Goal: Task Accomplishment & Management: Complete application form

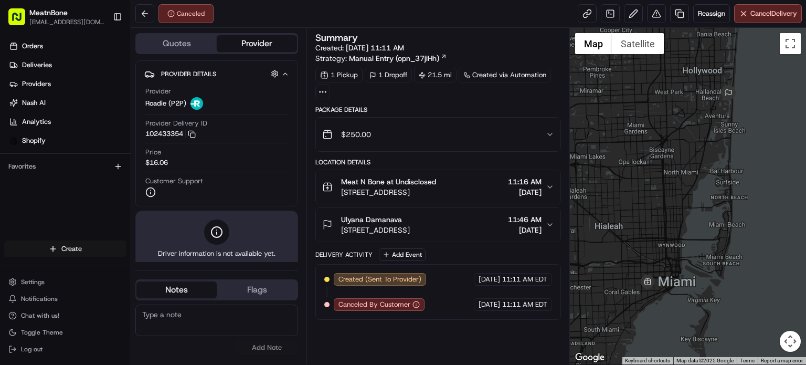
click at [85, 252] on html "MeatnBone [EMAIL_ADDRESS][DOMAIN_NAME] Toggle Sidebar Orders Deliveries Provide…" at bounding box center [403, 182] width 806 height 365
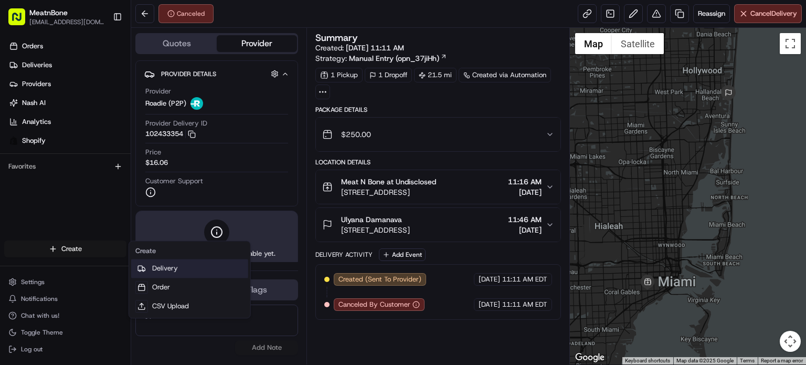
click at [179, 270] on link "Delivery" at bounding box center [189, 268] width 117 height 19
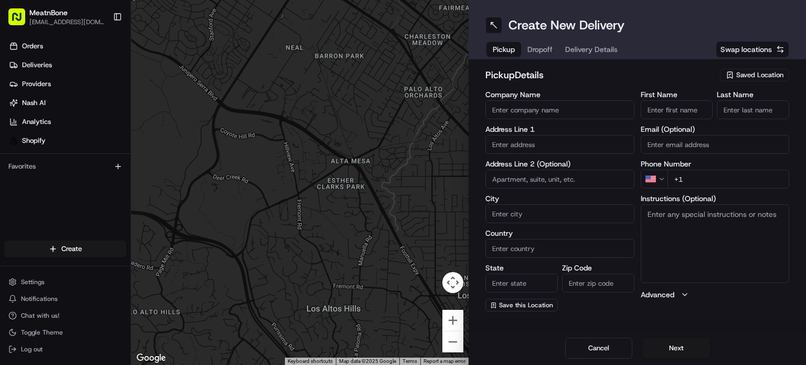
click at [543, 153] on input "text" at bounding box center [559, 144] width 149 height 19
click at [741, 69] on div "Saved Location" at bounding box center [754, 75] width 69 height 13
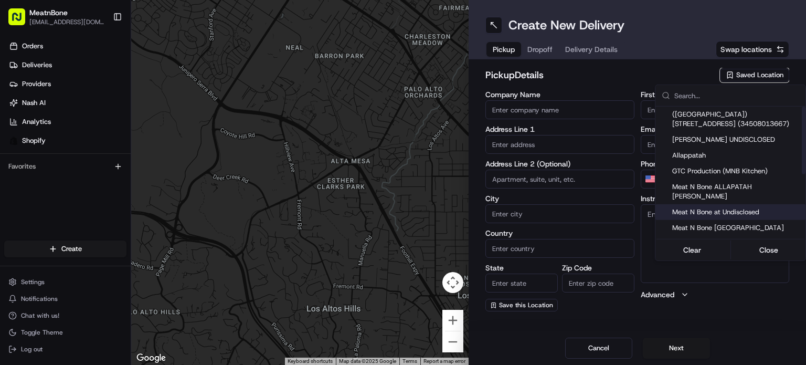
click at [762, 207] on span "Meat N Bone at Undisclosed" at bounding box center [736, 211] width 129 height 9
type input "Meat N Bone at Undisclosed"
type input "2207 Coral Wy"
type input "Coral Gables"
type input "US"
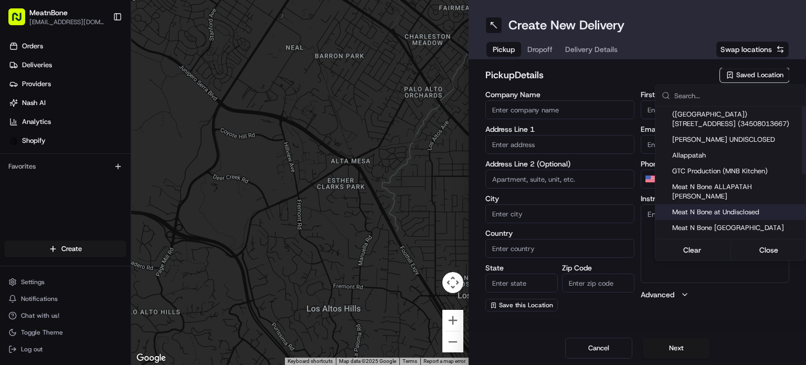
type input "FL"
type input "33145"
type input "Meat N"
type input "Bone"
type input "[PHONE_NUMBER]"
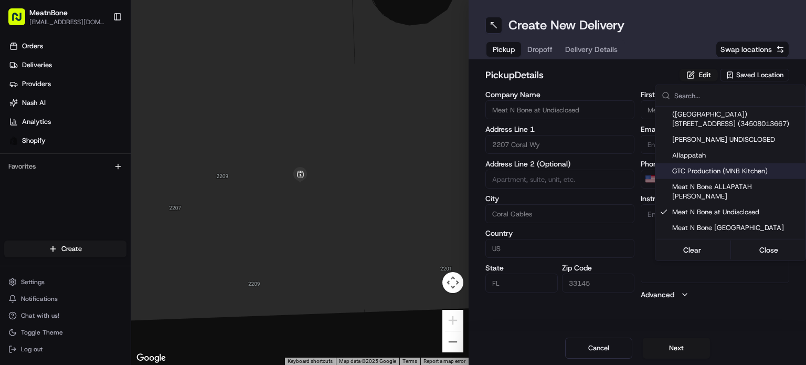
click at [549, 51] on html "MeatnBone [EMAIL_ADDRESS][DOMAIN_NAME] Toggle Sidebar Orders Deliveries Provide…" at bounding box center [403, 182] width 806 height 365
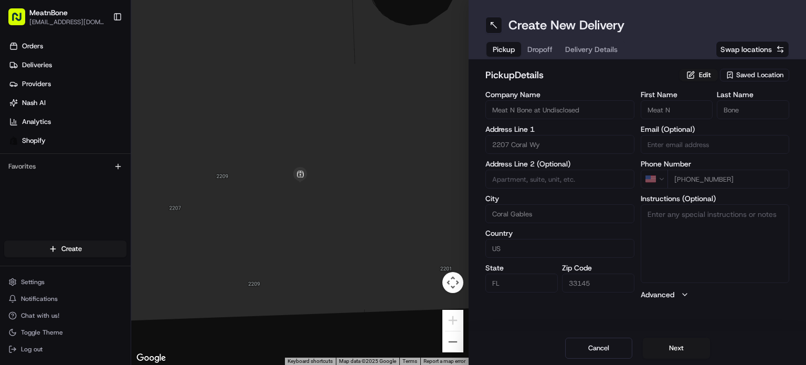
drag, startPoint x: 551, startPoint y: 39, endPoint x: 531, endPoint y: 51, distance: 23.3
click at [535, 53] on div "Pickup Dropoff Delivery Details" at bounding box center [555, 49] width 140 height 19
drag, startPoint x: 544, startPoint y: 41, endPoint x: 545, endPoint y: 50, distance: 8.4
click at [544, 41] on div "Pickup Dropoff Delivery Details" at bounding box center [555, 49] width 140 height 19
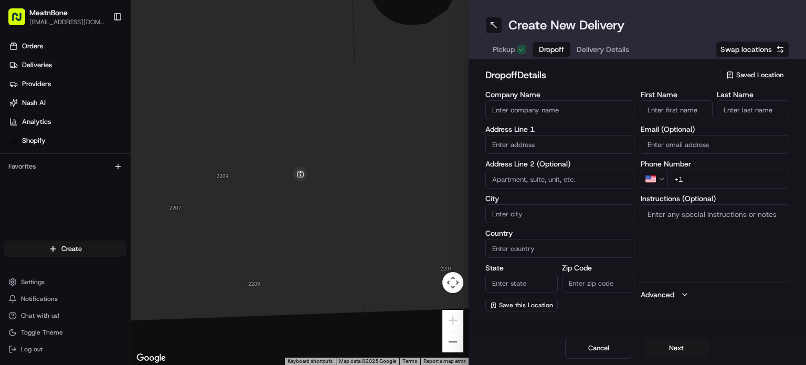
click at [545, 50] on span "Dropoff" at bounding box center [551, 49] width 25 height 10
click at [523, 151] on input "text" at bounding box center [559, 144] width 149 height 19
paste input "[PERSON_NAME] [STREET_ADDRESS] [PHONE_NUMBER]"
drag, startPoint x: 564, startPoint y: 147, endPoint x: 637, endPoint y: 139, distance: 72.8
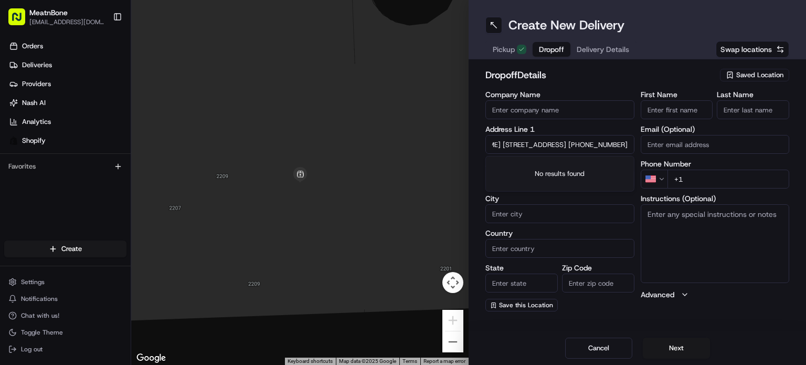
click at [637, 139] on div "Company Name Address Line [GEOGRAPHIC_DATA][PERSON_NAME][STREET_ADDRESS] [PHONE…" at bounding box center [637, 201] width 304 height 220
click at [582, 153] on input "[PERSON_NAME] [STREET_ADDRESS] [PHONE_NUMBER]" at bounding box center [559, 144] width 149 height 19
drag, startPoint x: 576, startPoint y: 143, endPoint x: 641, endPoint y: 144, distance: 64.5
click at [641, 144] on div "Company Name Address Line [GEOGRAPHIC_DATA][PERSON_NAME][STREET_ADDRESS] [PHONE…" at bounding box center [637, 201] width 304 height 220
type input "[PERSON_NAME] [STREET_ADDRESS] +1"
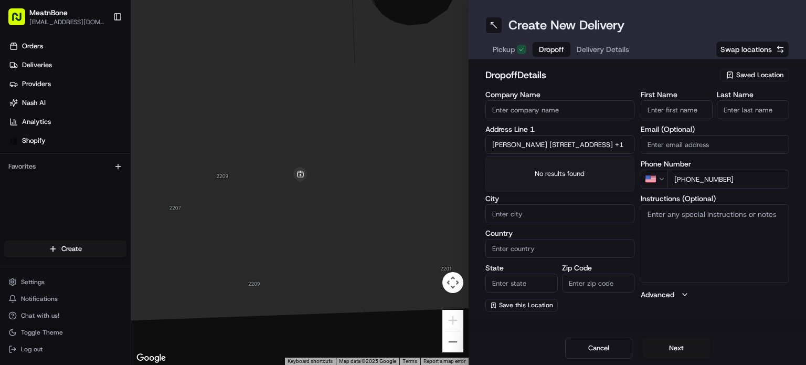
scroll to position [0, 0]
type input "[PHONE_NUMBER]"
click at [539, 147] on input "[PERSON_NAME] [STREET_ADDRESS] +1" at bounding box center [559, 144] width 149 height 19
drag, startPoint x: 539, startPoint y: 147, endPoint x: 469, endPoint y: 142, distance: 70.5
click at [469, 142] on div "dropoff Details Saved Location Company Name Address Line [GEOGRAPHIC_DATA][PERS…" at bounding box center [636, 189] width 337 height 260
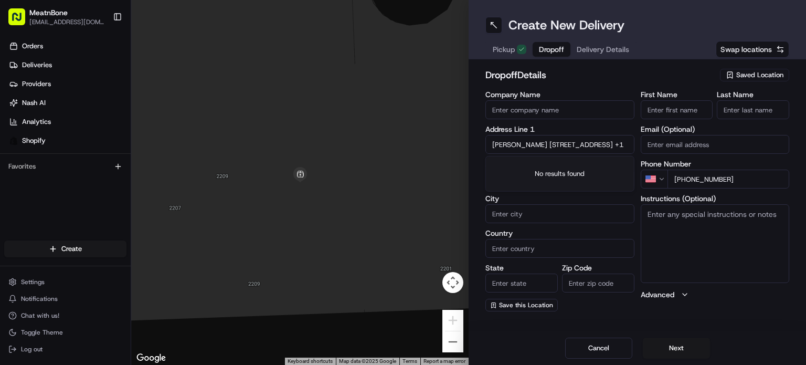
click at [498, 138] on input "[PERSON_NAME] [STREET_ADDRESS] +1" at bounding box center [559, 144] width 149 height 19
click at [488, 144] on input "[PERSON_NAME] [STREET_ADDRESS] +1" at bounding box center [559, 144] width 149 height 19
drag, startPoint x: 488, startPoint y: 145, endPoint x: 533, endPoint y: 142, distance: 44.7
click at [532, 142] on input "[PERSON_NAME] [STREET_ADDRESS] +1" at bounding box center [559, 144] width 149 height 19
type input "[STREET_ADDRESS] +1"
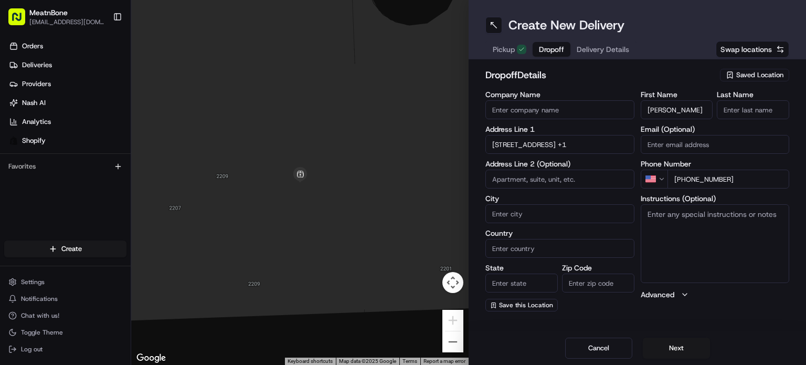
click at [668, 104] on input "[PERSON_NAME]" at bounding box center [676, 109] width 72 height 19
click at [669, 109] on input "[PERSON_NAME]" at bounding box center [676, 109] width 72 height 19
drag, startPoint x: 669, startPoint y: 110, endPoint x: 711, endPoint y: 111, distance: 42.5
click at [711, 111] on input "[PERSON_NAME]" at bounding box center [676, 109] width 72 height 19
type input "[PERSON_NAME]"
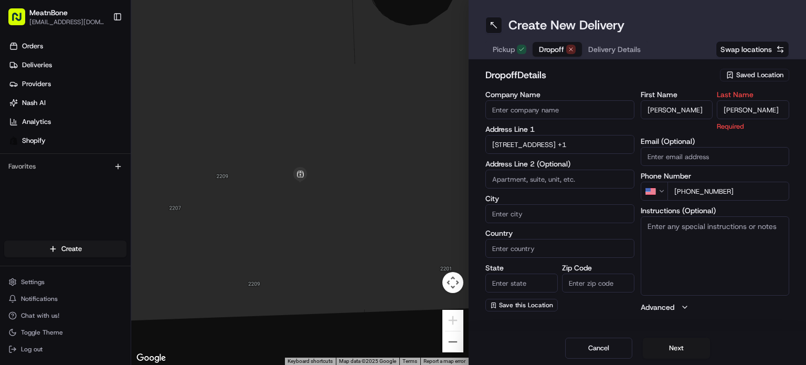
type input "[PERSON_NAME]"
click at [520, 146] on input "[STREET_ADDRESS] +1" at bounding box center [559, 144] width 149 height 19
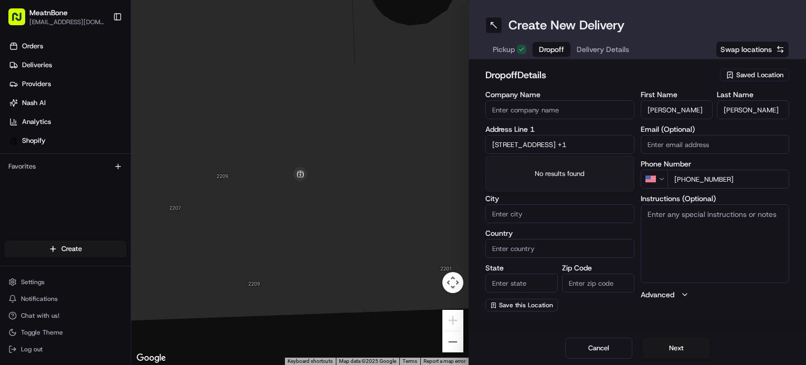
click at [626, 133] on div "Address Line [GEOGRAPHIC_DATA][STREET_ADDRESS] +1" at bounding box center [559, 139] width 149 height 28
click at [621, 143] on input "[STREET_ADDRESS] +1" at bounding box center [559, 144] width 149 height 19
drag, startPoint x: 571, startPoint y: 148, endPoint x: 648, endPoint y: 136, distance: 77.5
click at [648, 136] on div "Company Name Address Line [GEOGRAPHIC_DATA][STREET_ADDRESS] +1 Address Line 2 (…" at bounding box center [637, 201] width 304 height 220
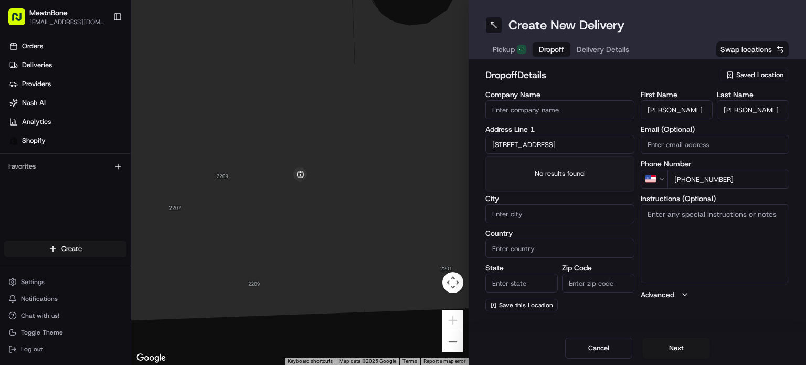
scroll to position [0, 4]
click at [572, 174] on div "[STREET_ADDRESS]" at bounding box center [560, 166] width 144 height 16
type input "[STREET_ADDRESS]"
type input "1612"
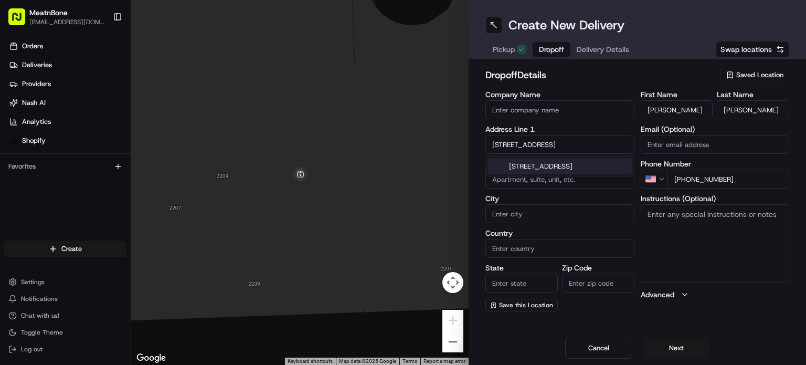
type input "[GEOGRAPHIC_DATA]"
type input "FL"
type input "33130"
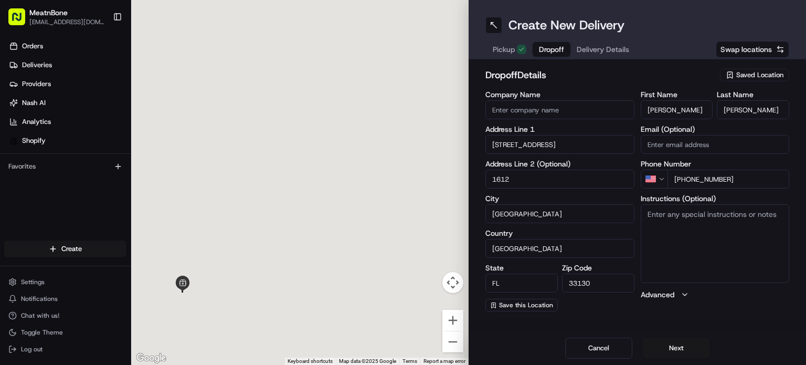
type input "[STREET_ADDRESS]"
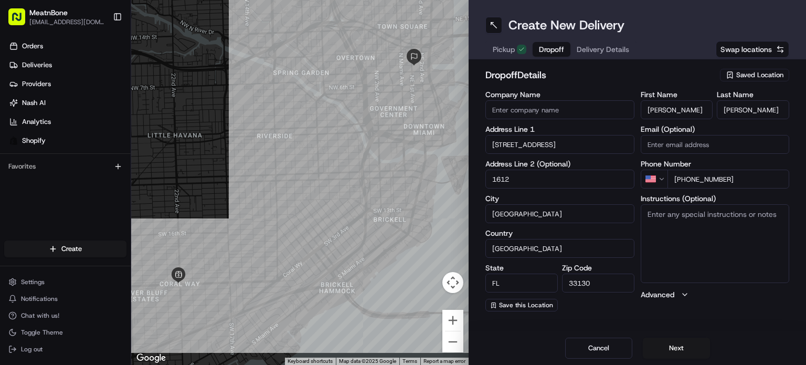
click at [684, 240] on textarea "Instructions (Optional)" at bounding box center [714, 243] width 149 height 79
type textarea "call customer upon arrival"
click at [668, 345] on button "Next" at bounding box center [675, 347] width 67 height 21
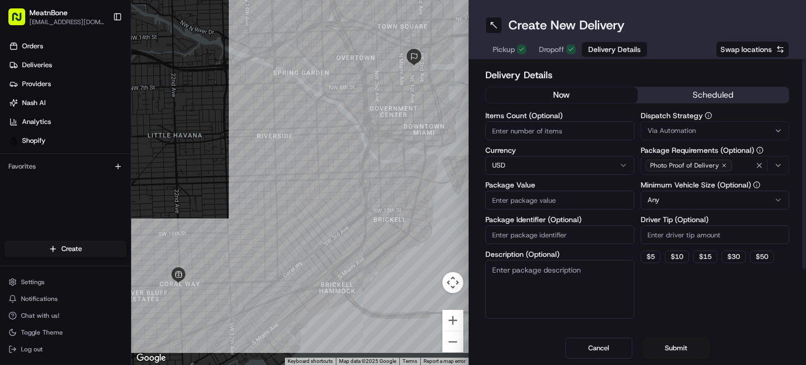
click at [539, 205] on input "Package Value" at bounding box center [559, 199] width 149 height 19
click at [517, 131] on input "Items Count (Optional)" at bounding box center [559, 130] width 149 height 19
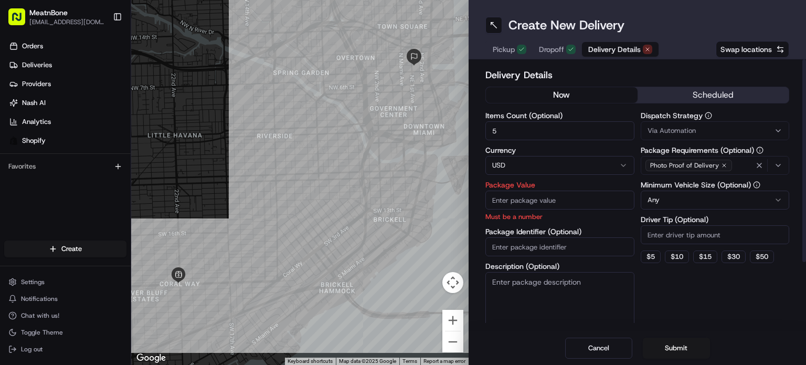
type input "5"
click at [526, 192] on input "Package Value" at bounding box center [559, 199] width 149 height 19
click at [543, 245] on input "Package Identifier (Optional)" at bounding box center [559, 246] width 149 height 19
paste input "253370"
type input "253370"
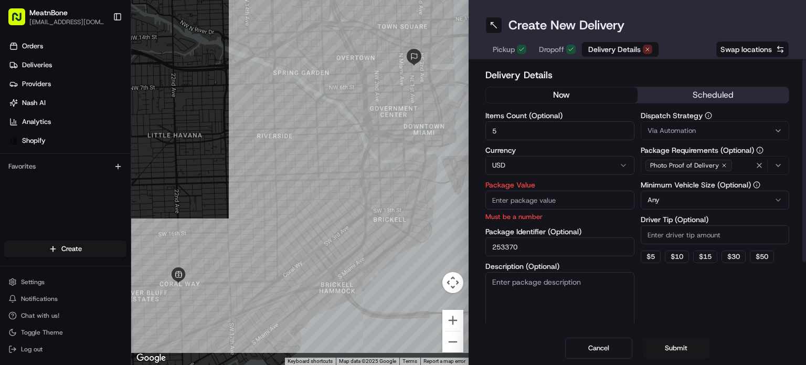
click at [530, 203] on input "Package Value" at bounding box center [559, 199] width 149 height 19
type input "85.00"
click at [725, 203] on html "MeatnBone [EMAIL_ADDRESS][DOMAIN_NAME] Toggle Sidebar Orders Deliveries Provide…" at bounding box center [403, 182] width 806 height 365
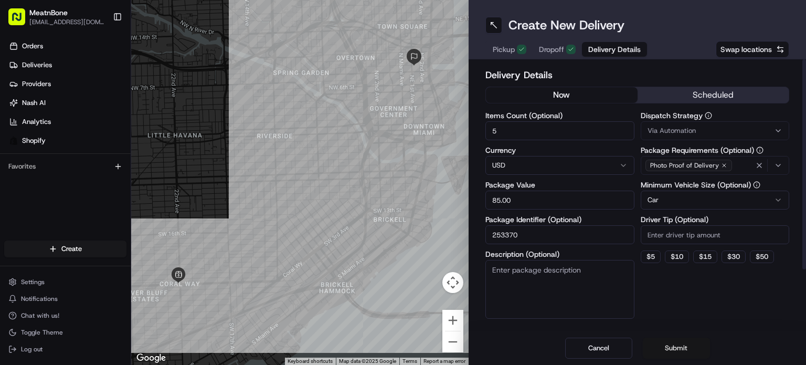
click at [685, 348] on button "Submit" at bounding box center [675, 347] width 67 height 21
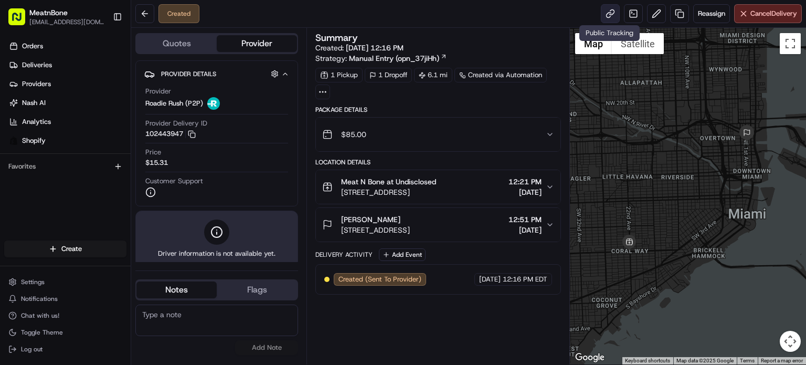
click at [611, 14] on link at bounding box center [610, 13] width 19 height 19
